Goal: Communication & Community: Ask a question

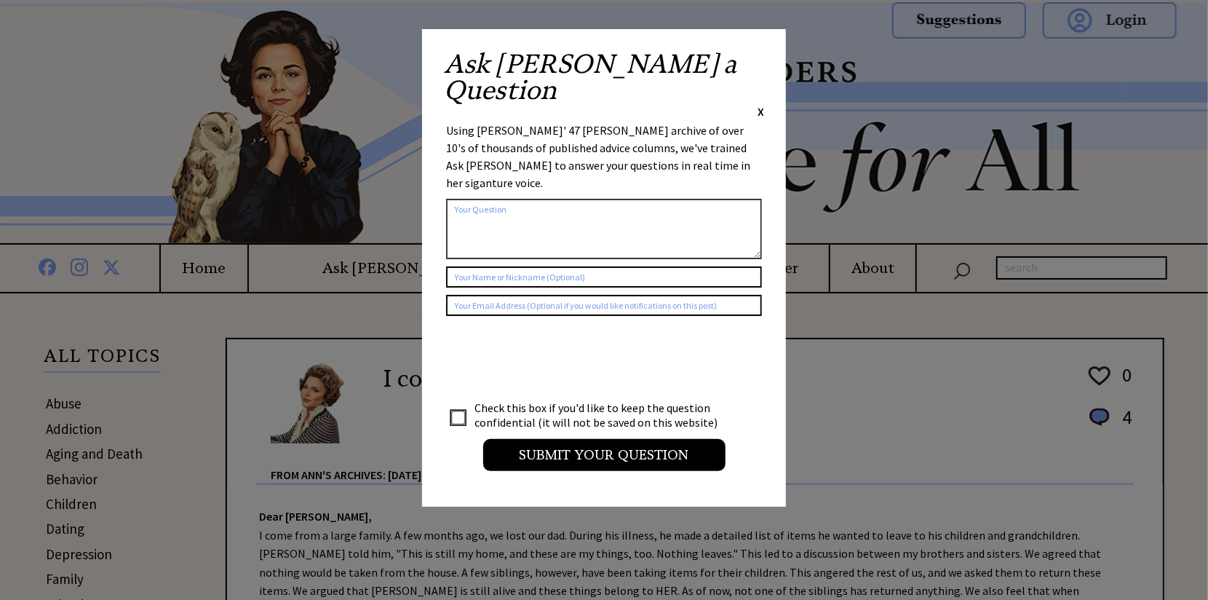
paste textarea "advice columnsL wife lied about having sex with five boyfriends+2004,2005,2006"
type textarea "advice columnsL wife lied about having sex with five boyfriends+2004,2005,2006"
click at [591, 266] on input "text" at bounding box center [604, 276] width 316 height 21
click at [723, 295] on input "text" at bounding box center [604, 305] width 316 height 21
click at [549, 398] on div "Check this box if you'd like to keep the question confidential (it will not be …" at bounding box center [604, 418] width 316 height 41
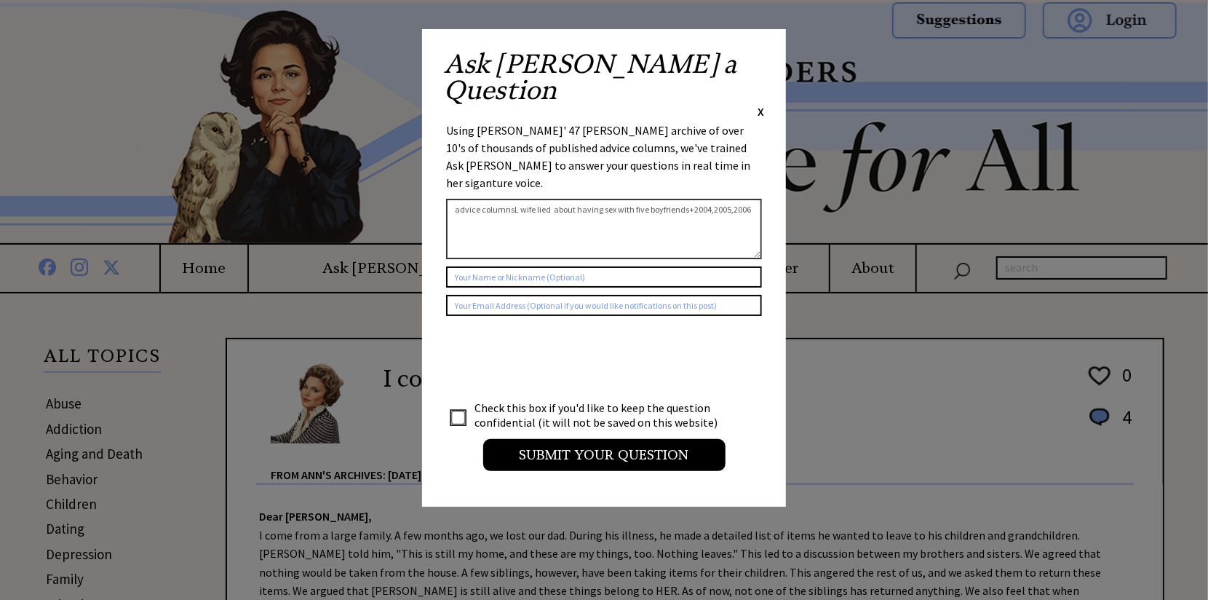
click at [454, 411] on input "checkbox" at bounding box center [458, 418] width 15 height 15
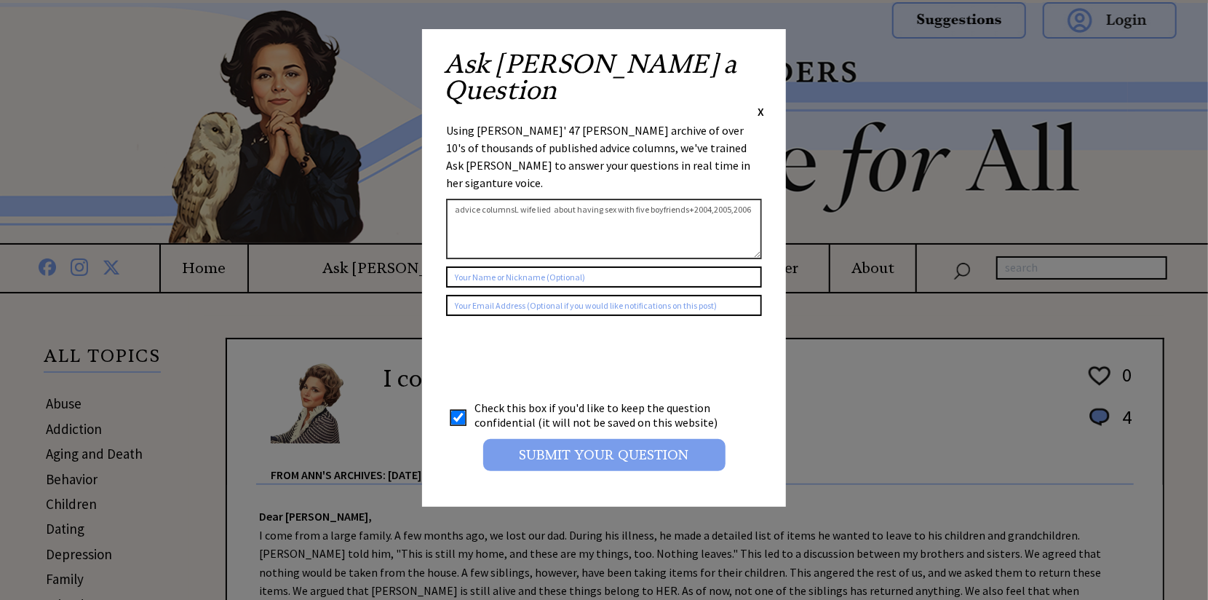
click at [523, 439] on input "Submit your Question" at bounding box center [604, 455] width 242 height 32
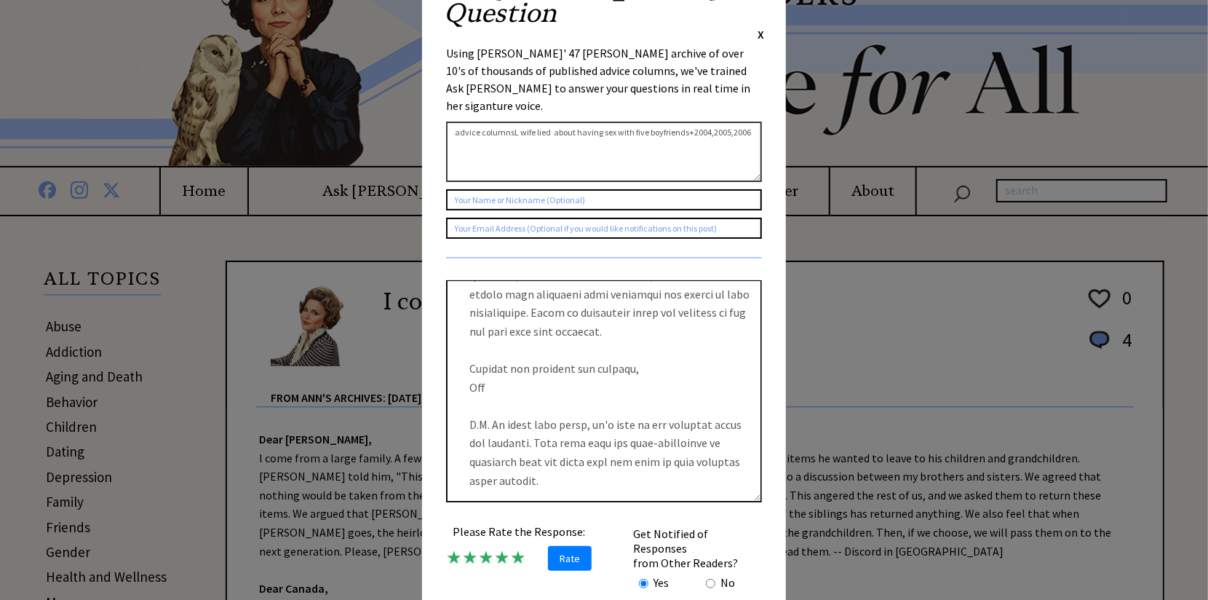
scroll to position [146, 0]
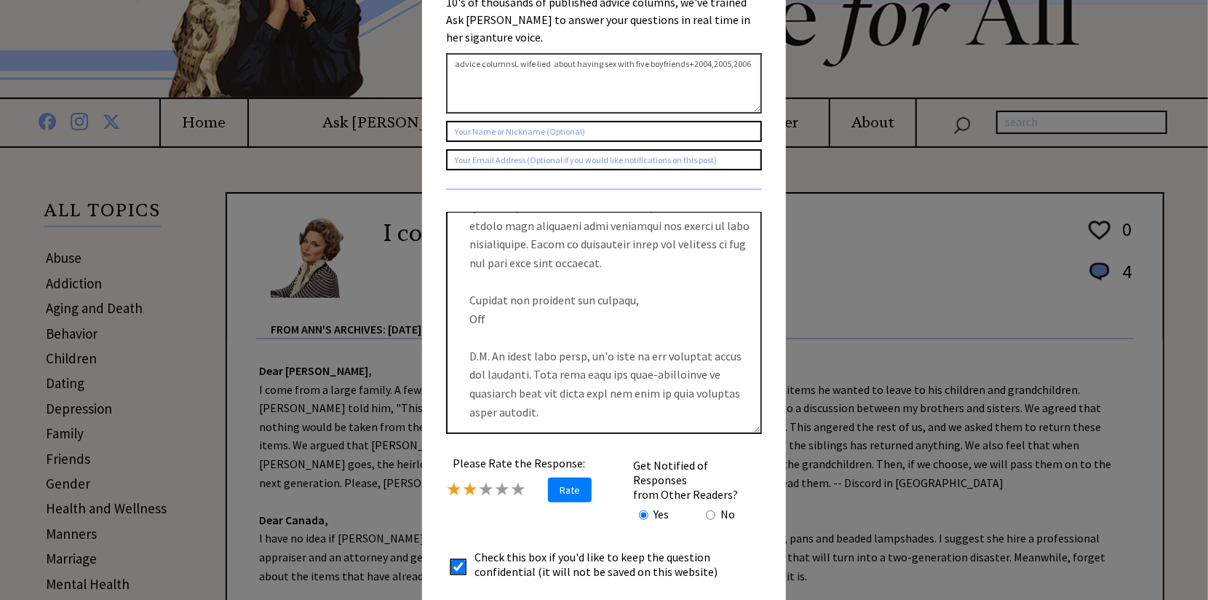
click at [481, 549] on td "Check this box if you'd like to keep the question confidential (it will not be …" at bounding box center [603, 564] width 258 height 31
click at [455, 560] on input "checkbox" at bounding box center [458, 567] width 15 height 15
checkbox input "false"
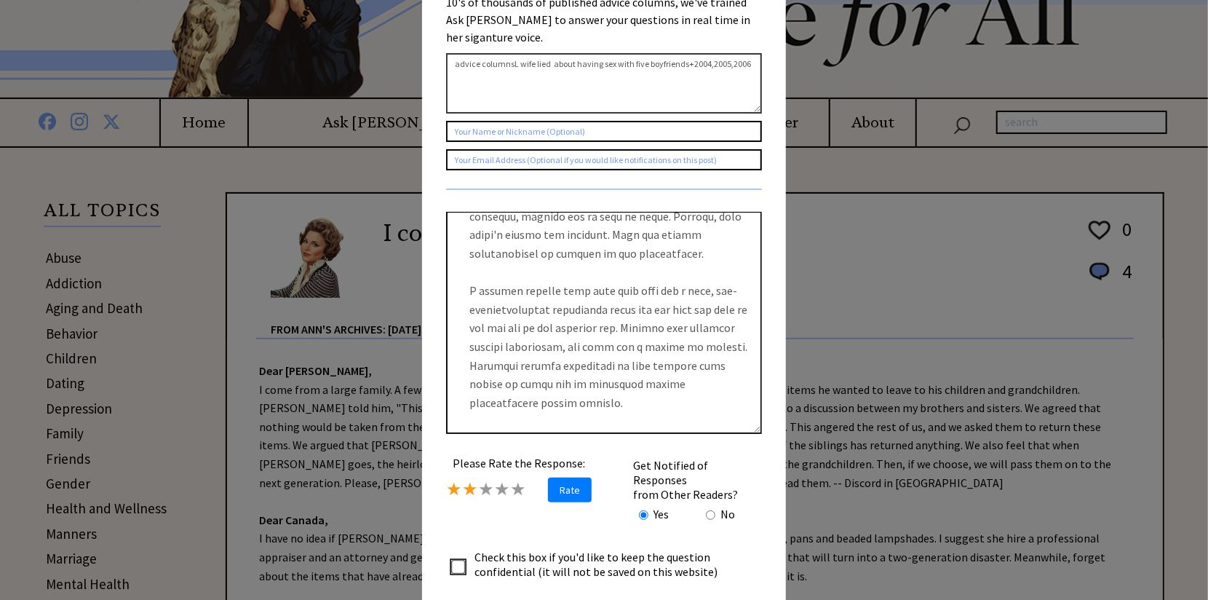
scroll to position [174, 0]
